Goal: Task Accomplishment & Management: Complete application form

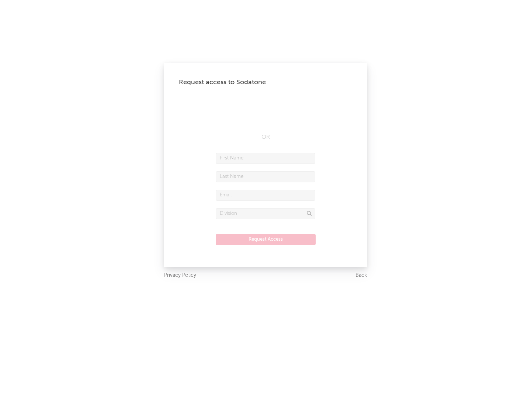
click at [266, 158] on input "text" at bounding box center [266, 158] width 100 height 11
type input "[PERSON_NAME]"
click at [266, 176] on input "text" at bounding box center [266, 176] width 100 height 11
type input "[PERSON_NAME]"
click at [266, 195] on input "text" at bounding box center [266, 195] width 100 height 11
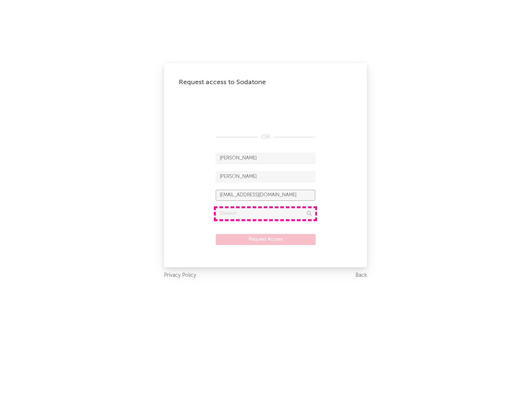
type input "[EMAIL_ADDRESS][DOMAIN_NAME]"
click at [266, 213] on input "text" at bounding box center [266, 213] width 100 height 11
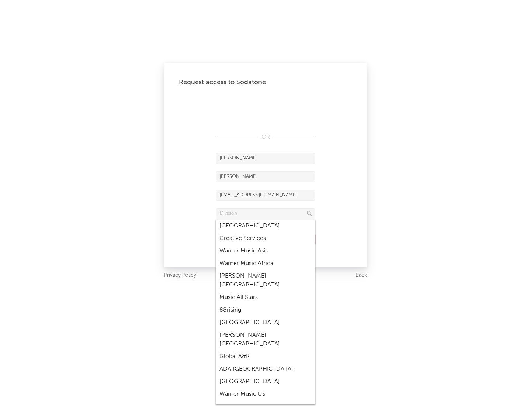
click at [266, 291] on div "Music All Stars" at bounding box center [266, 297] width 100 height 13
type input "Music All Stars"
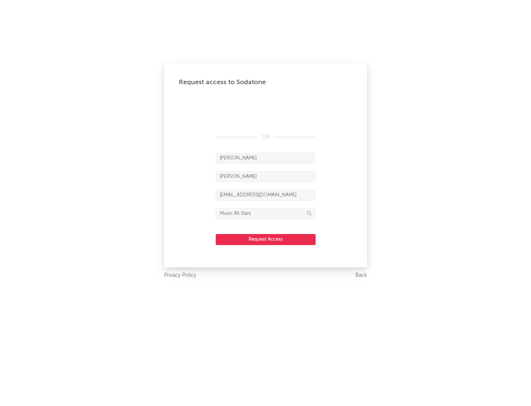
click at [266, 239] on button "Request Access" at bounding box center [266, 239] width 100 height 11
